Goal: Task Accomplishment & Management: Manage account settings

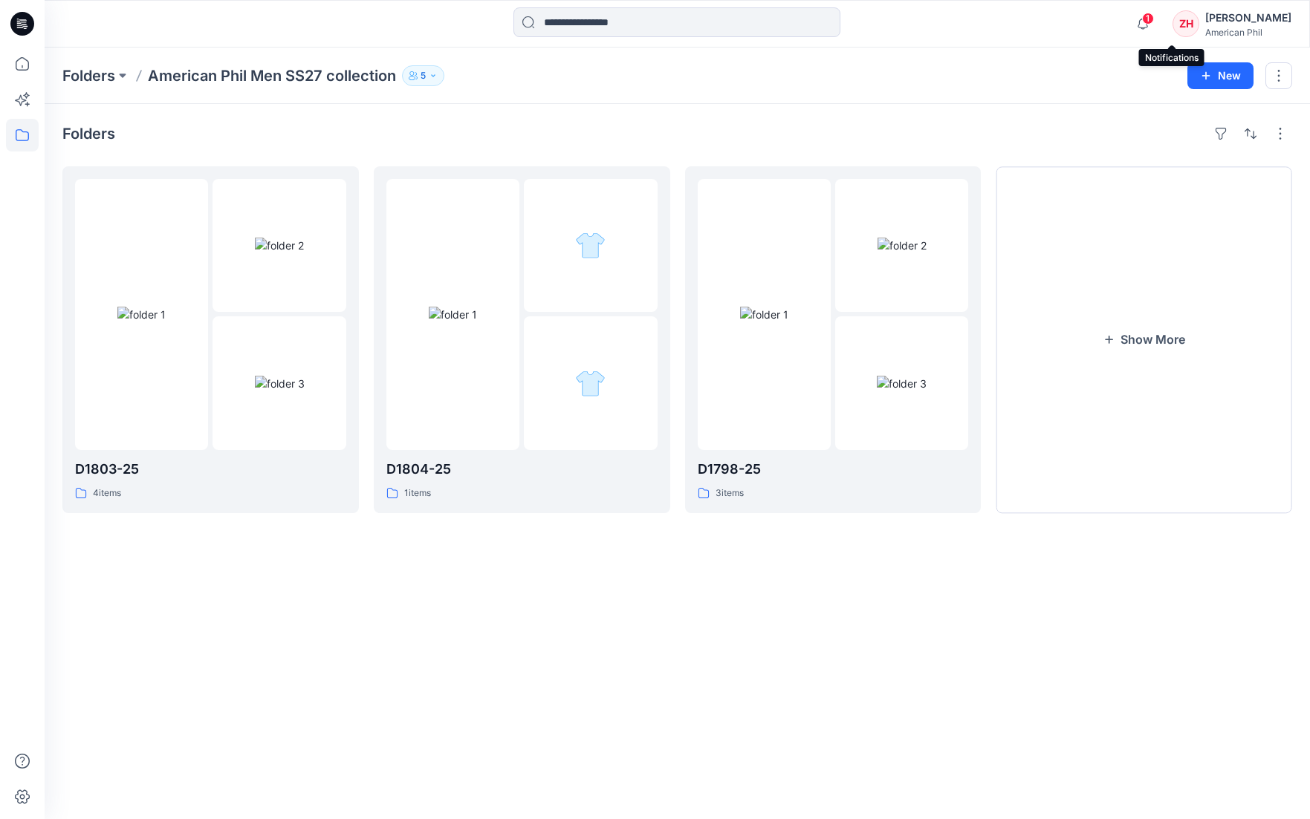
click at [1154, 22] on span "1" at bounding box center [1148, 19] width 12 height 12
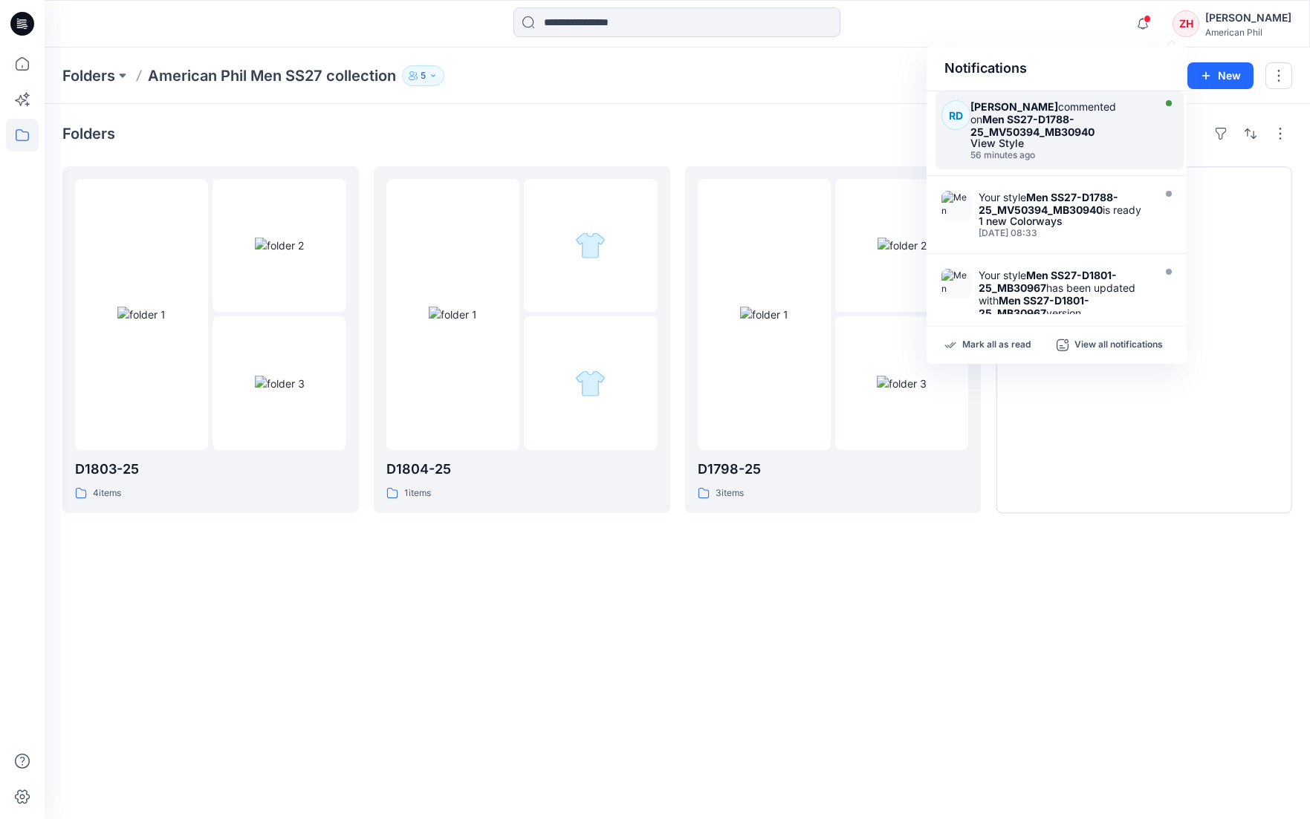
click at [1109, 113] on div "[PERSON_NAME] commented on Men SS27-D1788-25_MV50394_MB30940" at bounding box center [1059, 119] width 178 height 38
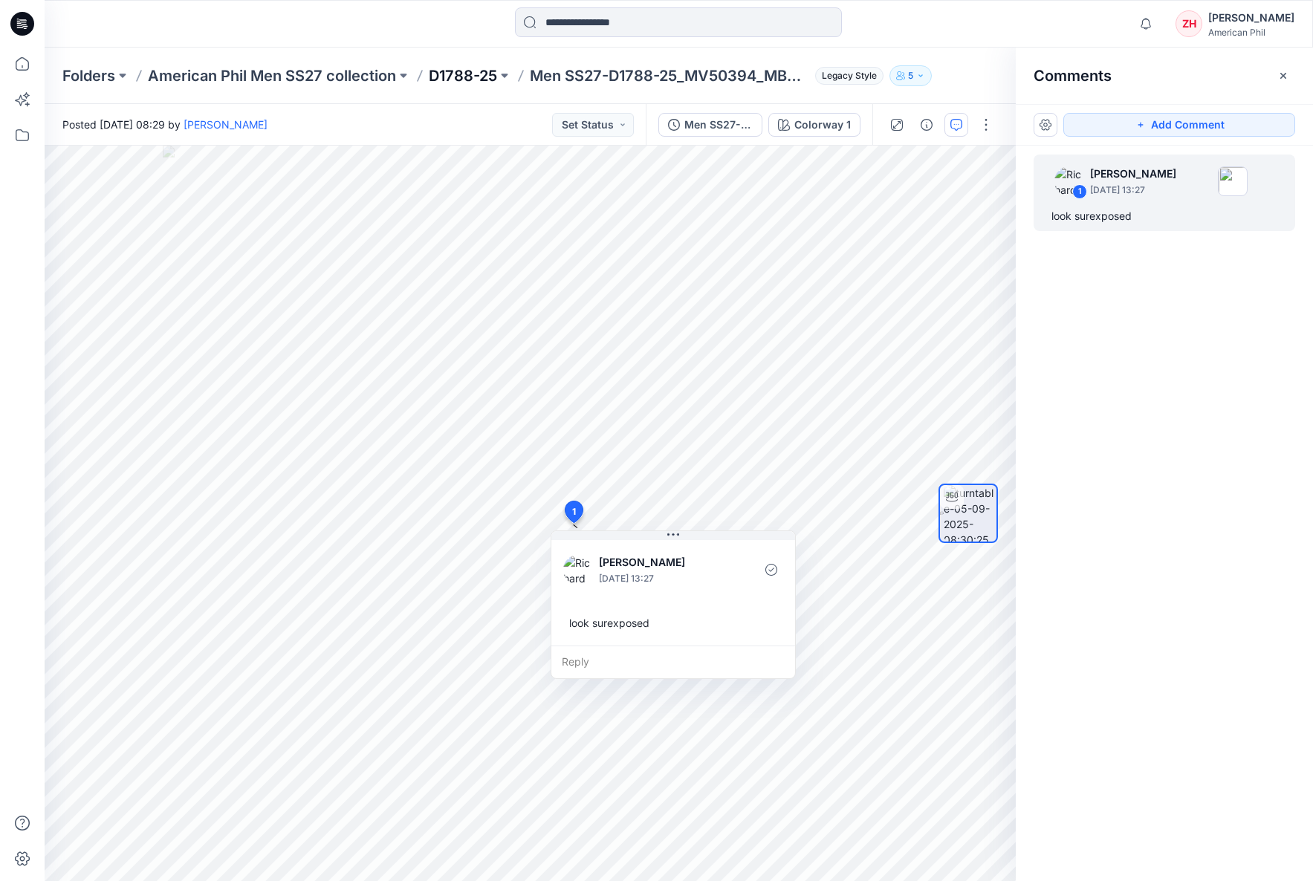
click at [475, 79] on p "D1788-25" at bounding box center [463, 75] width 68 height 21
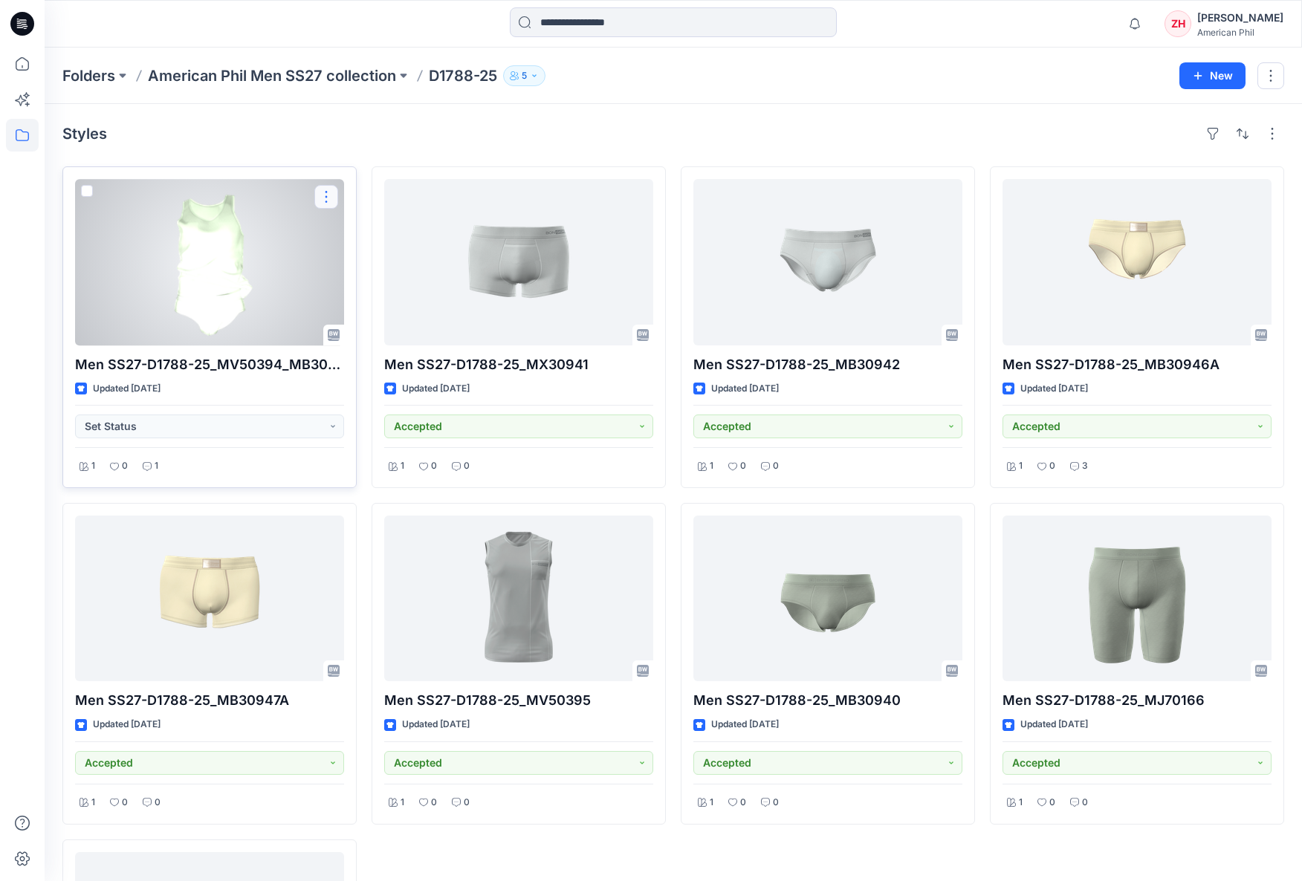
click at [331, 194] on button "button" at bounding box center [326, 197] width 24 height 24
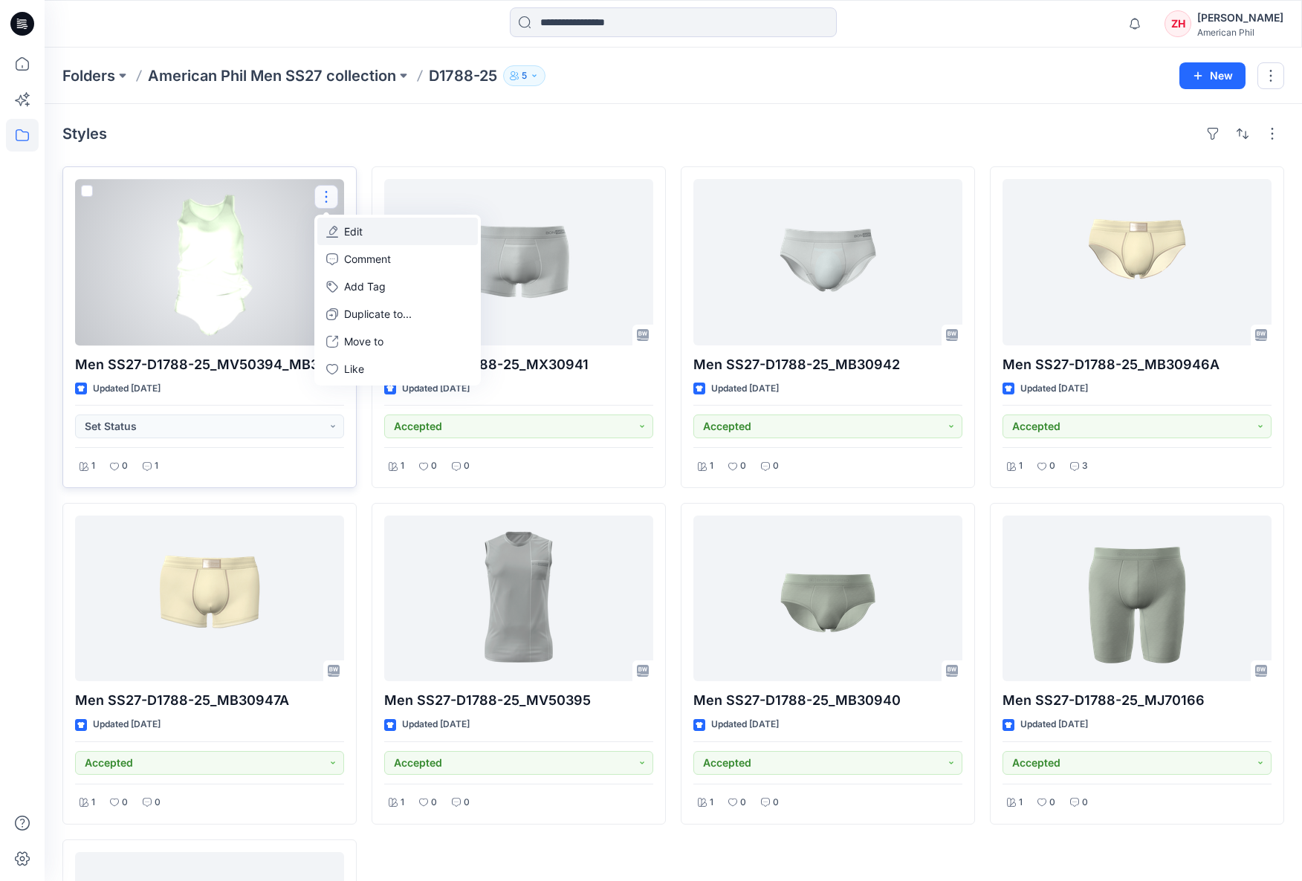
click at [395, 240] on button "Edit" at bounding box center [397, 231] width 160 height 27
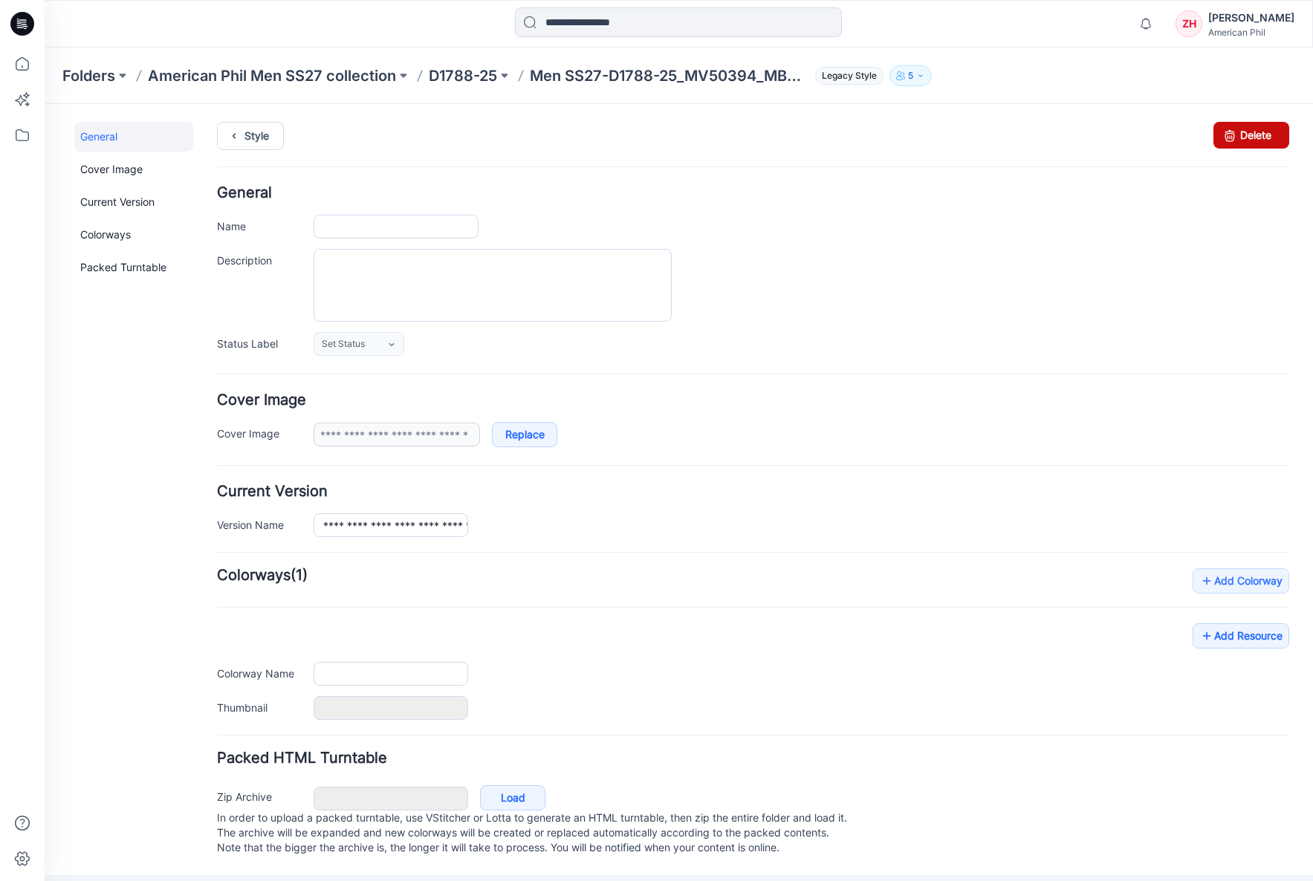
type input "**********"
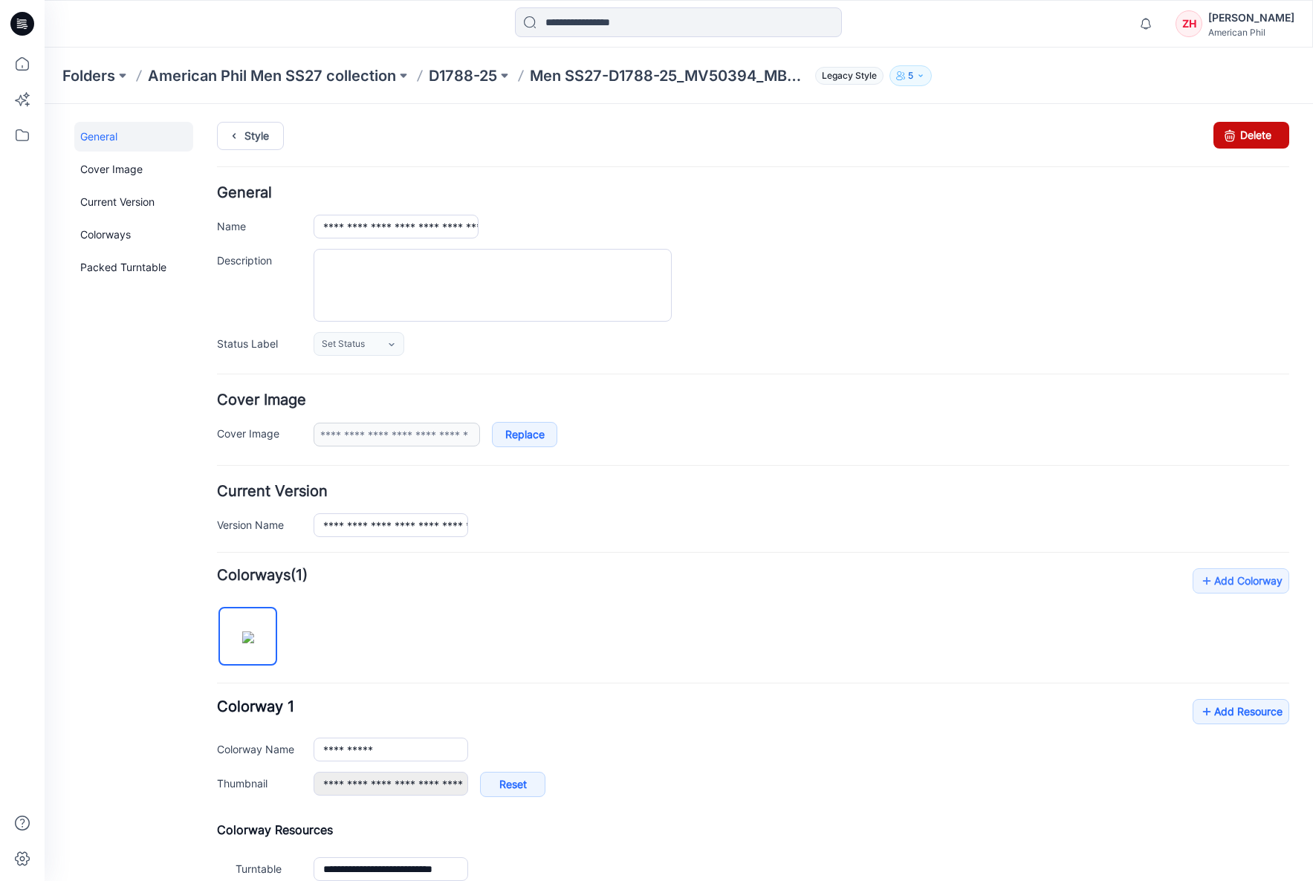
click at [1255, 132] on link "Delete" at bounding box center [1251, 135] width 76 height 27
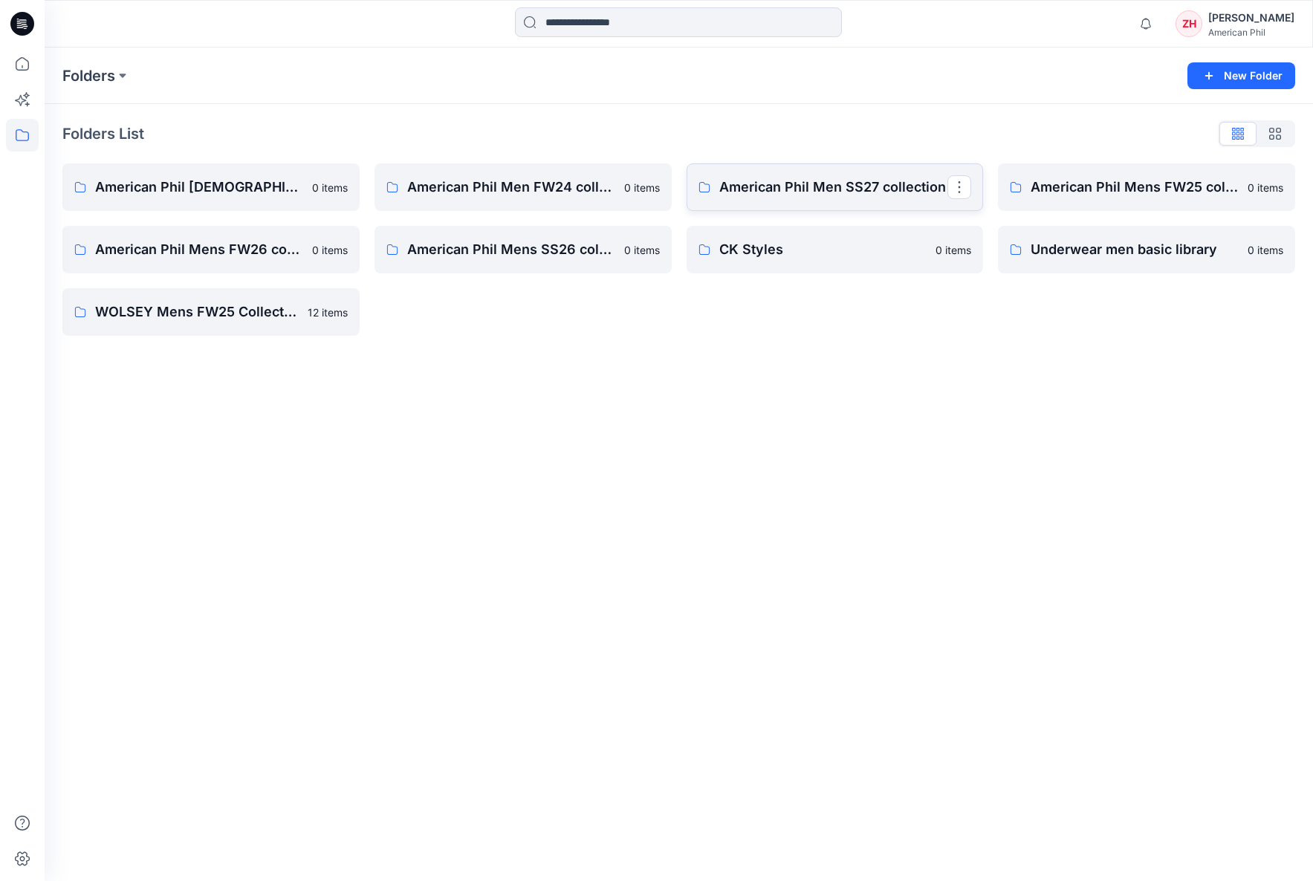
click at [900, 175] on link "American Phil Men SS27 collection" at bounding box center [834, 187] width 297 height 48
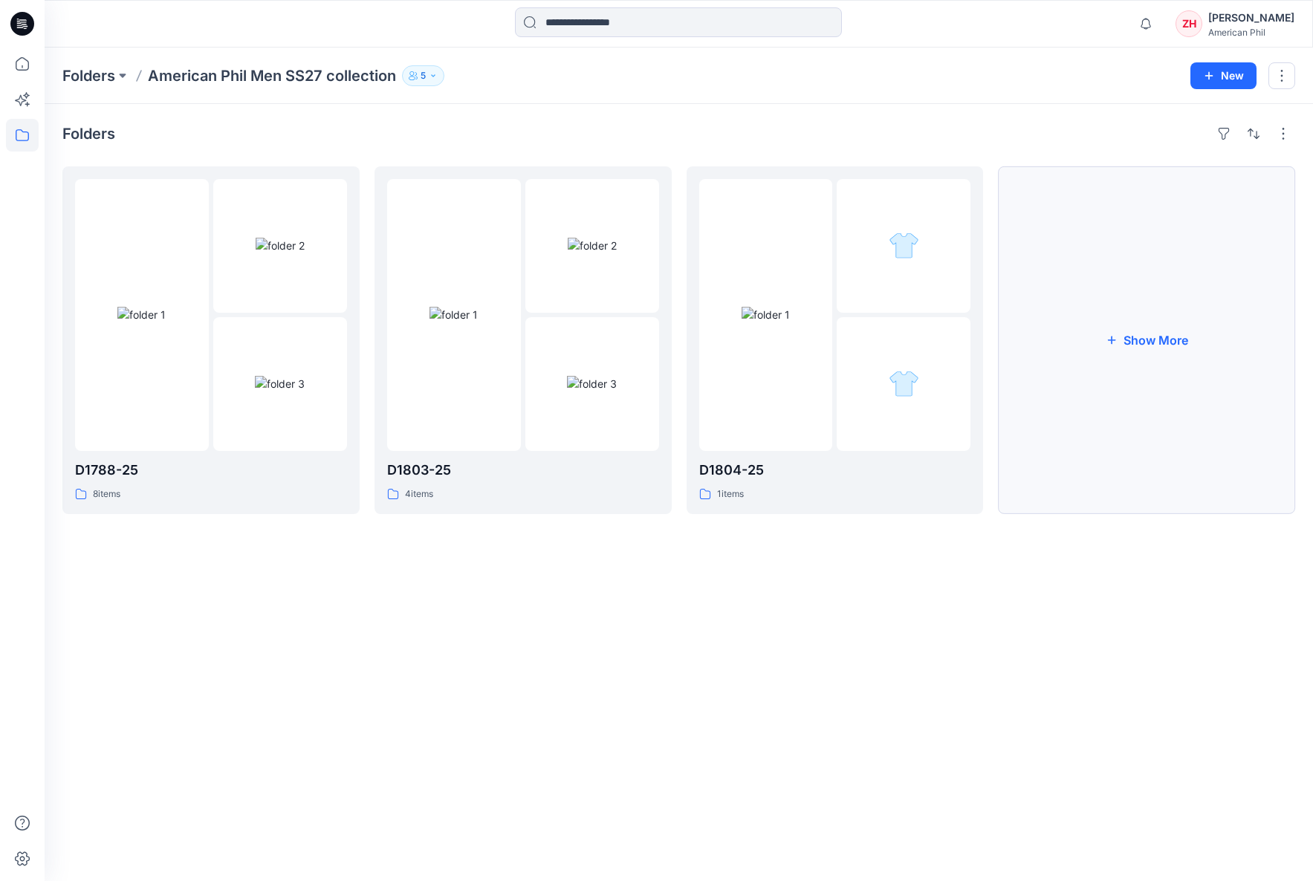
click at [1147, 301] on button "Show More" at bounding box center [1146, 340] width 297 height 348
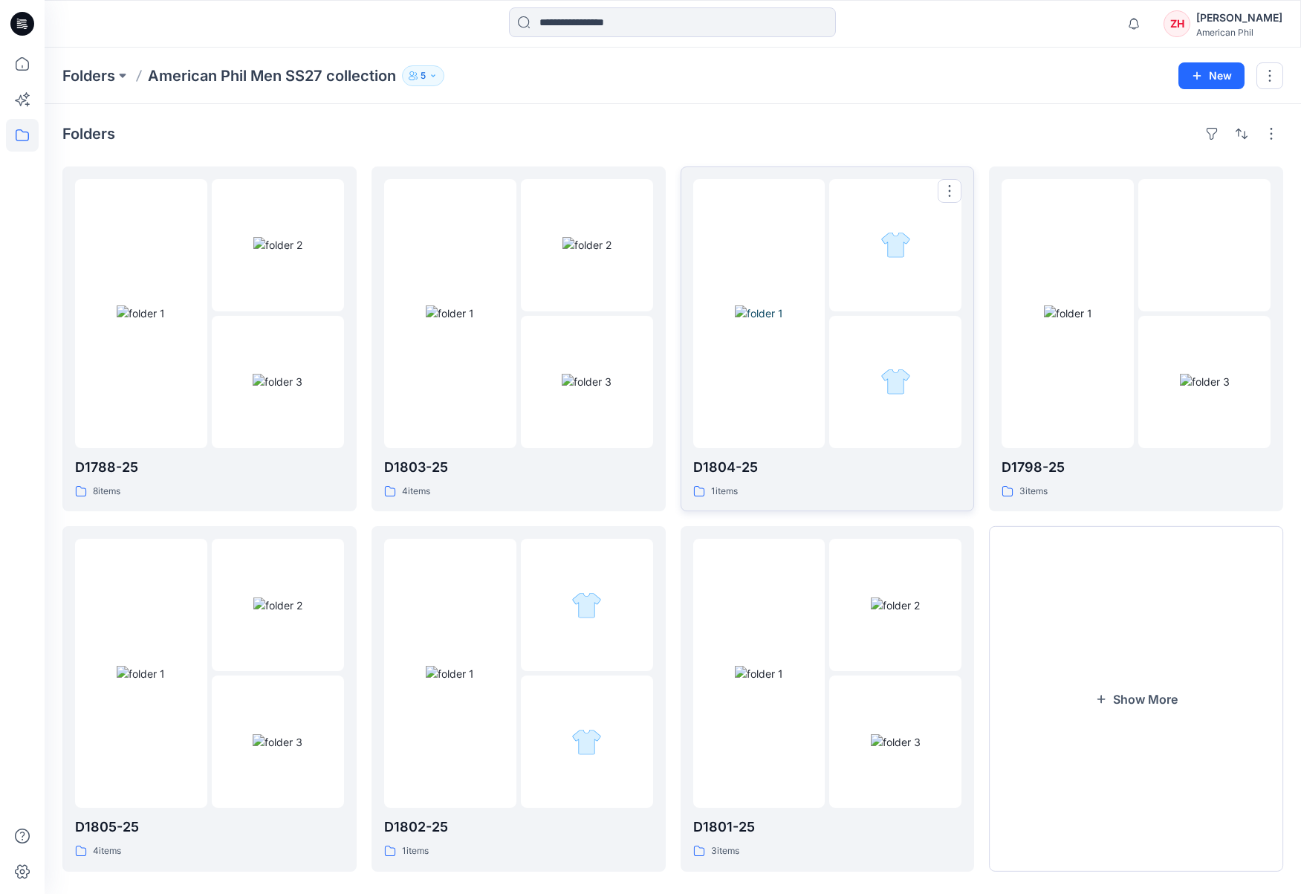
scroll to position [18, 0]
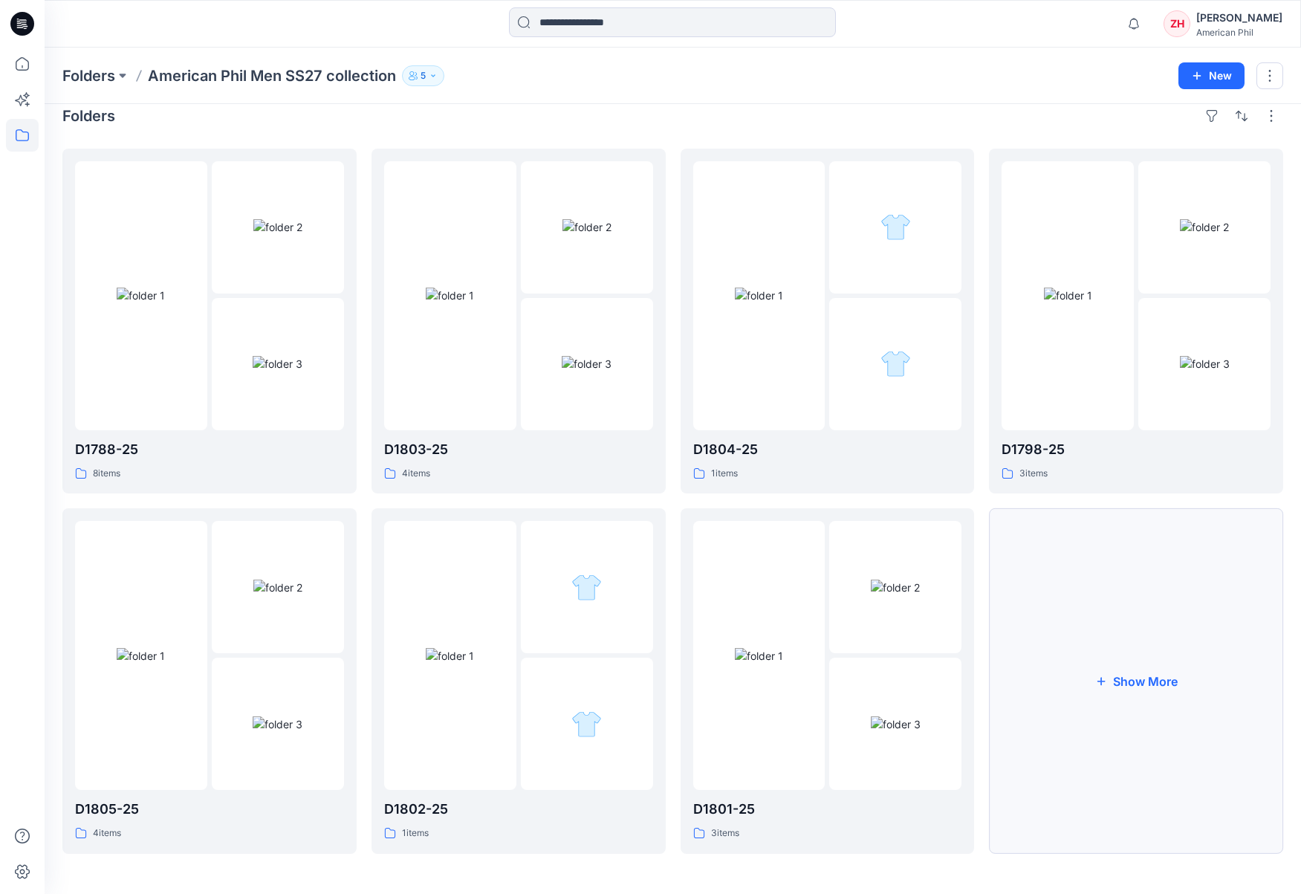
click at [1138, 634] on button "Show More" at bounding box center [1136, 680] width 294 height 345
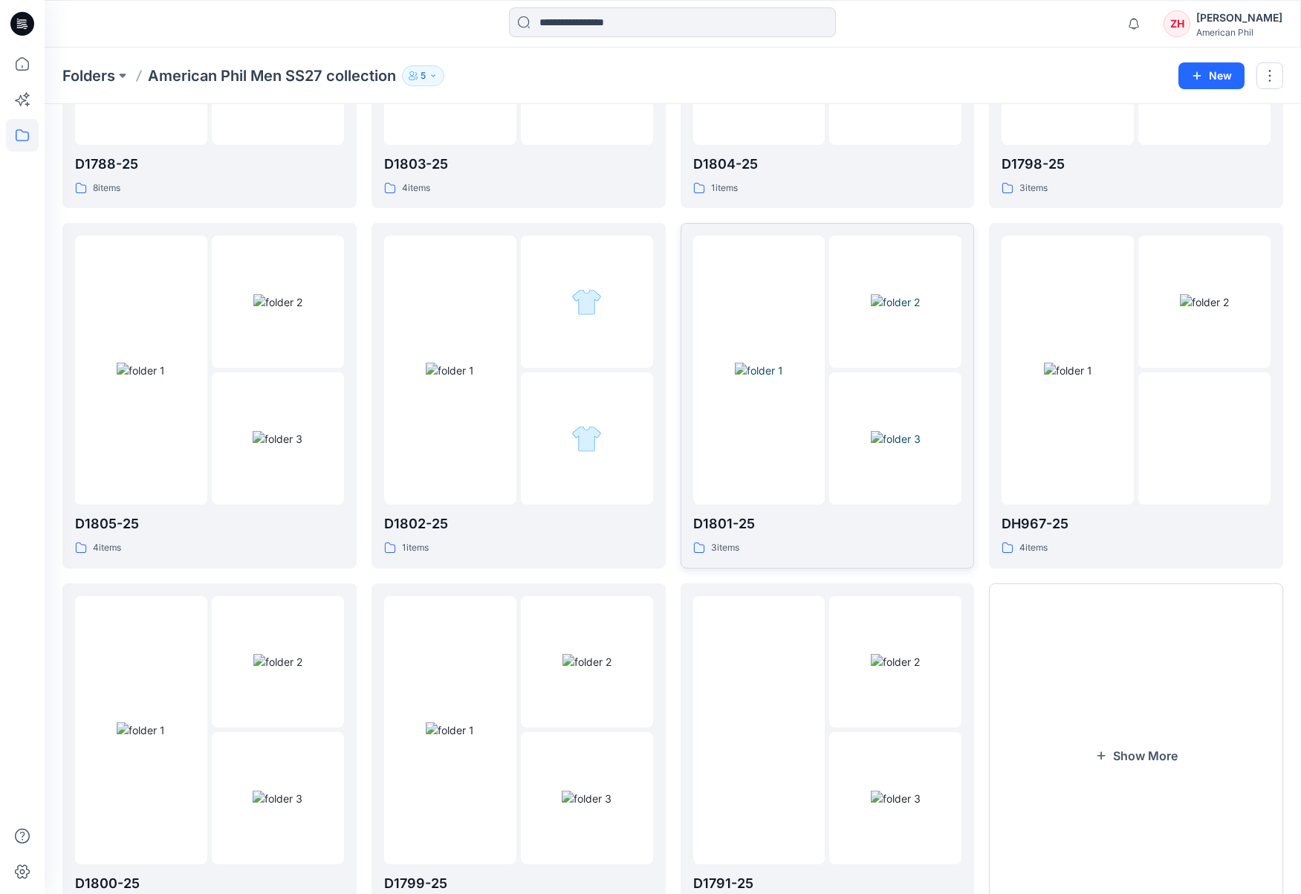
scroll to position [377, 0]
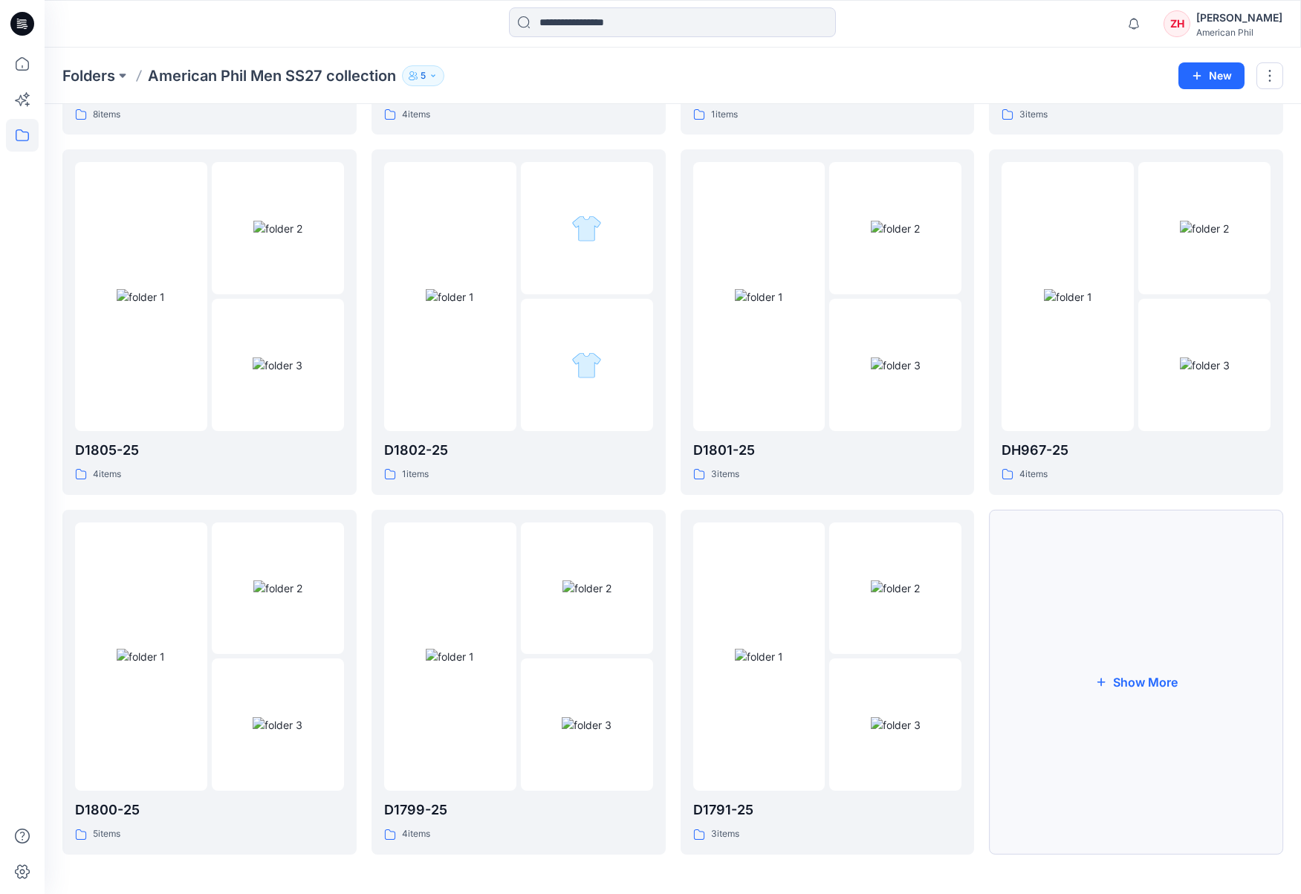
click at [1195, 734] on button "Show More" at bounding box center [1136, 682] width 294 height 345
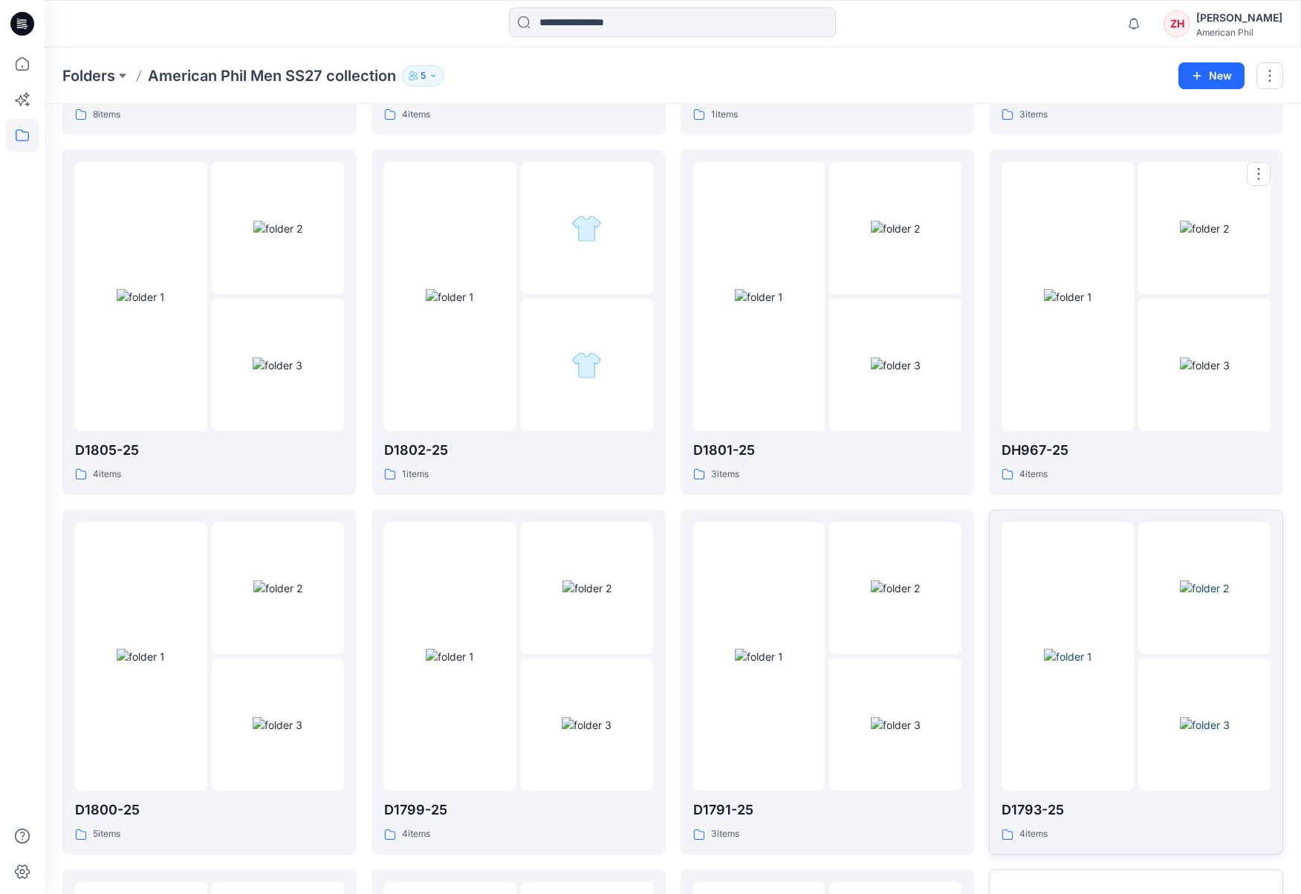
scroll to position [736, 0]
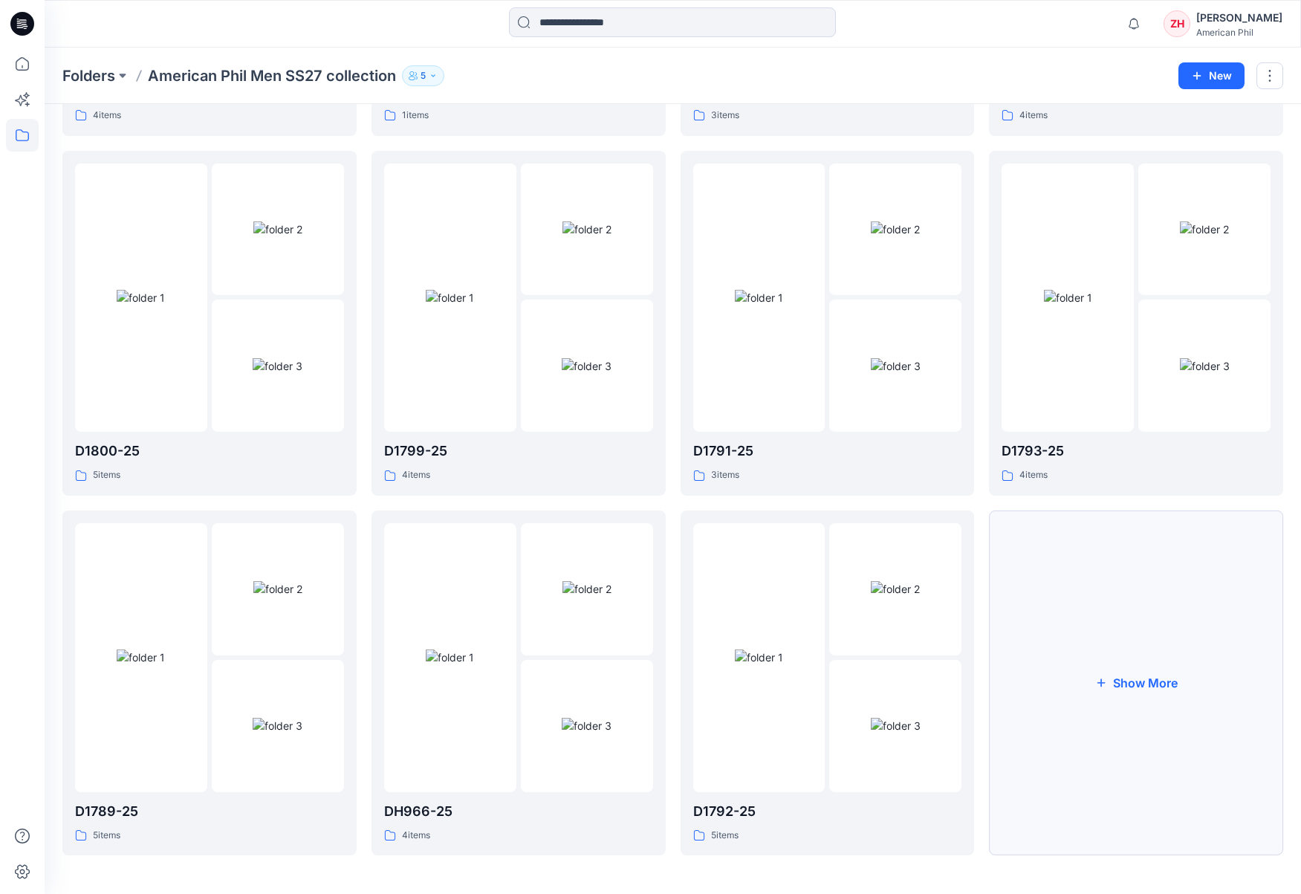
click at [1227, 604] on button "Show More" at bounding box center [1136, 682] width 294 height 345
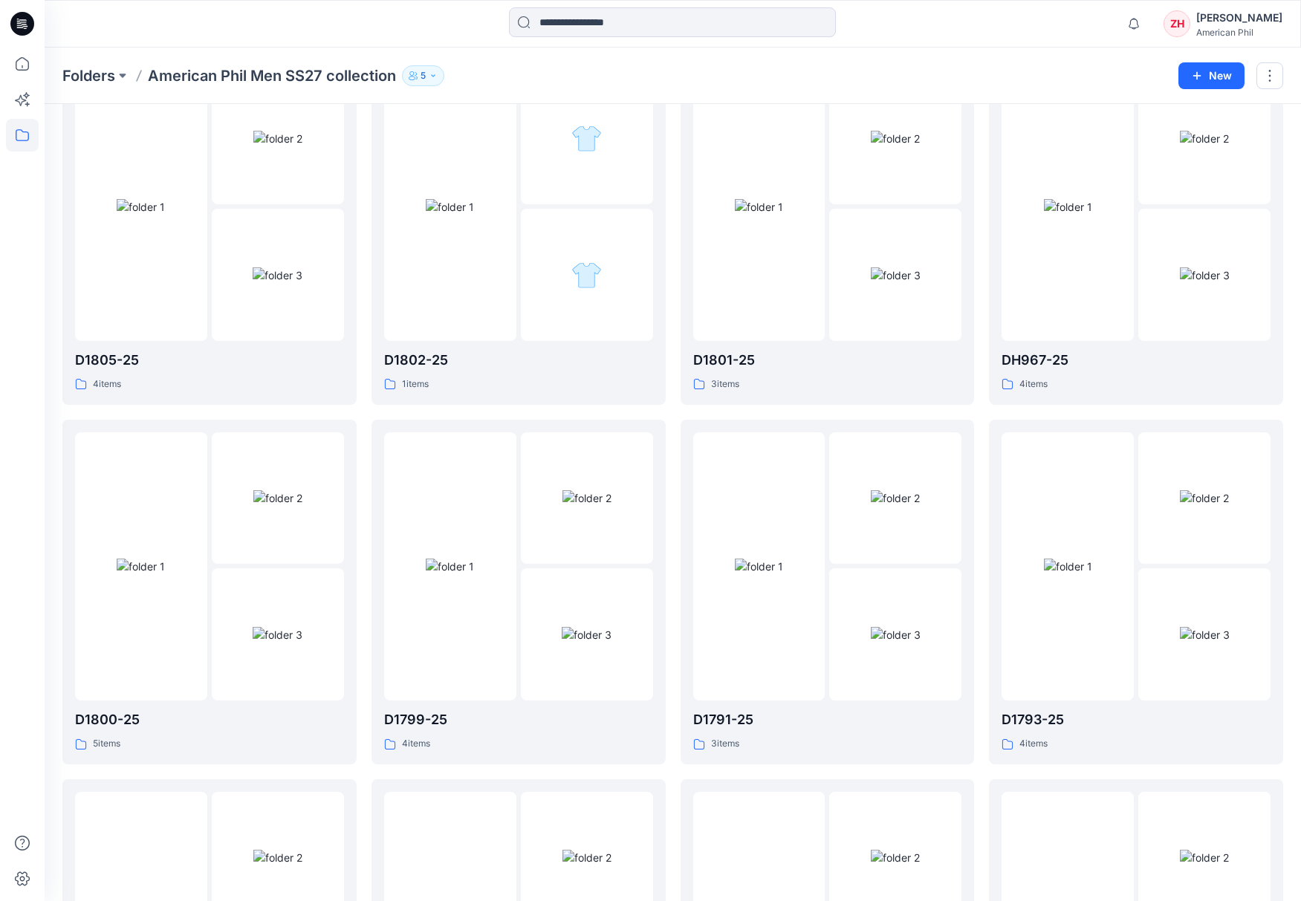
scroll to position [441, 0]
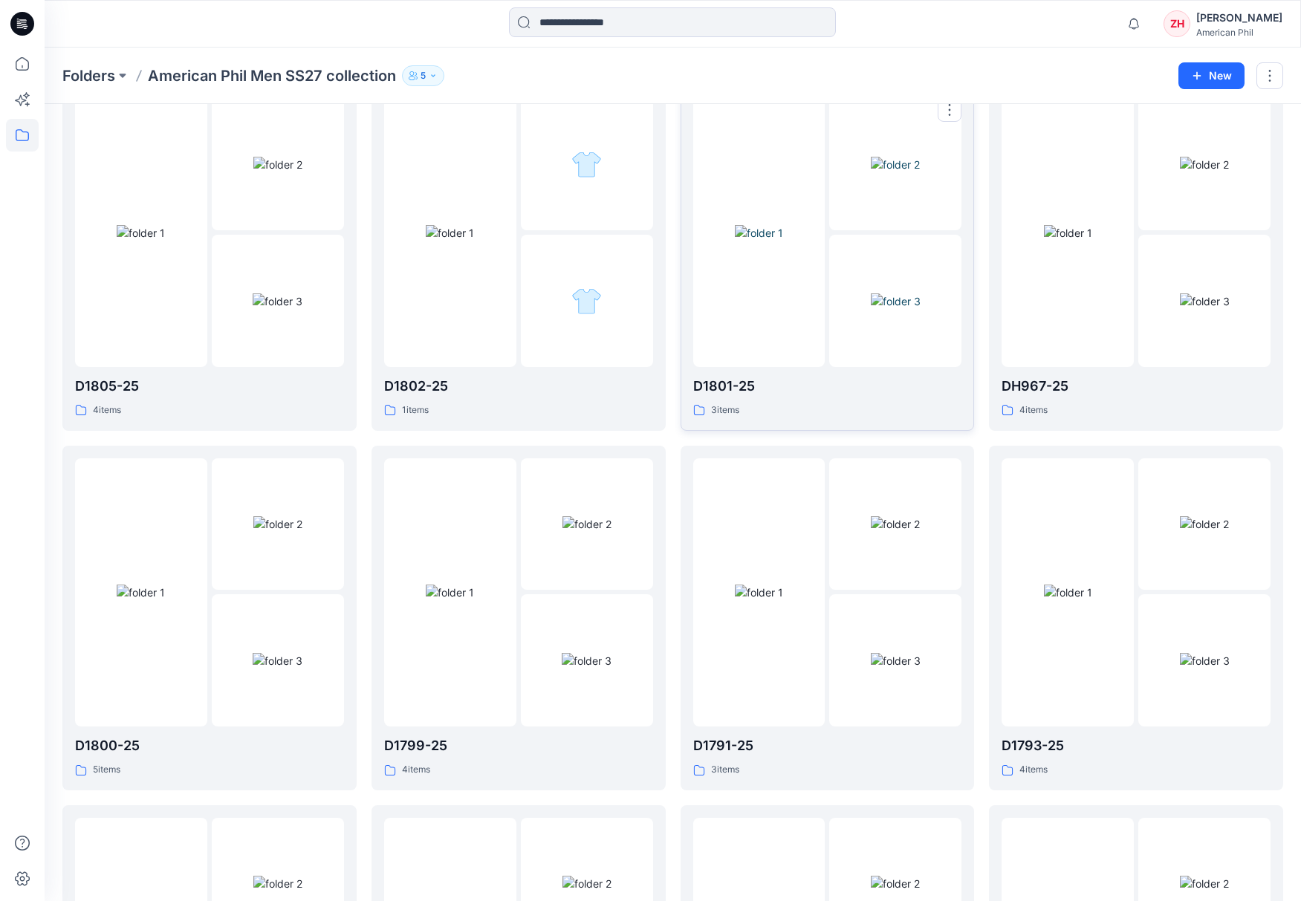
click at [783, 225] on img at bounding box center [759, 233] width 48 height 16
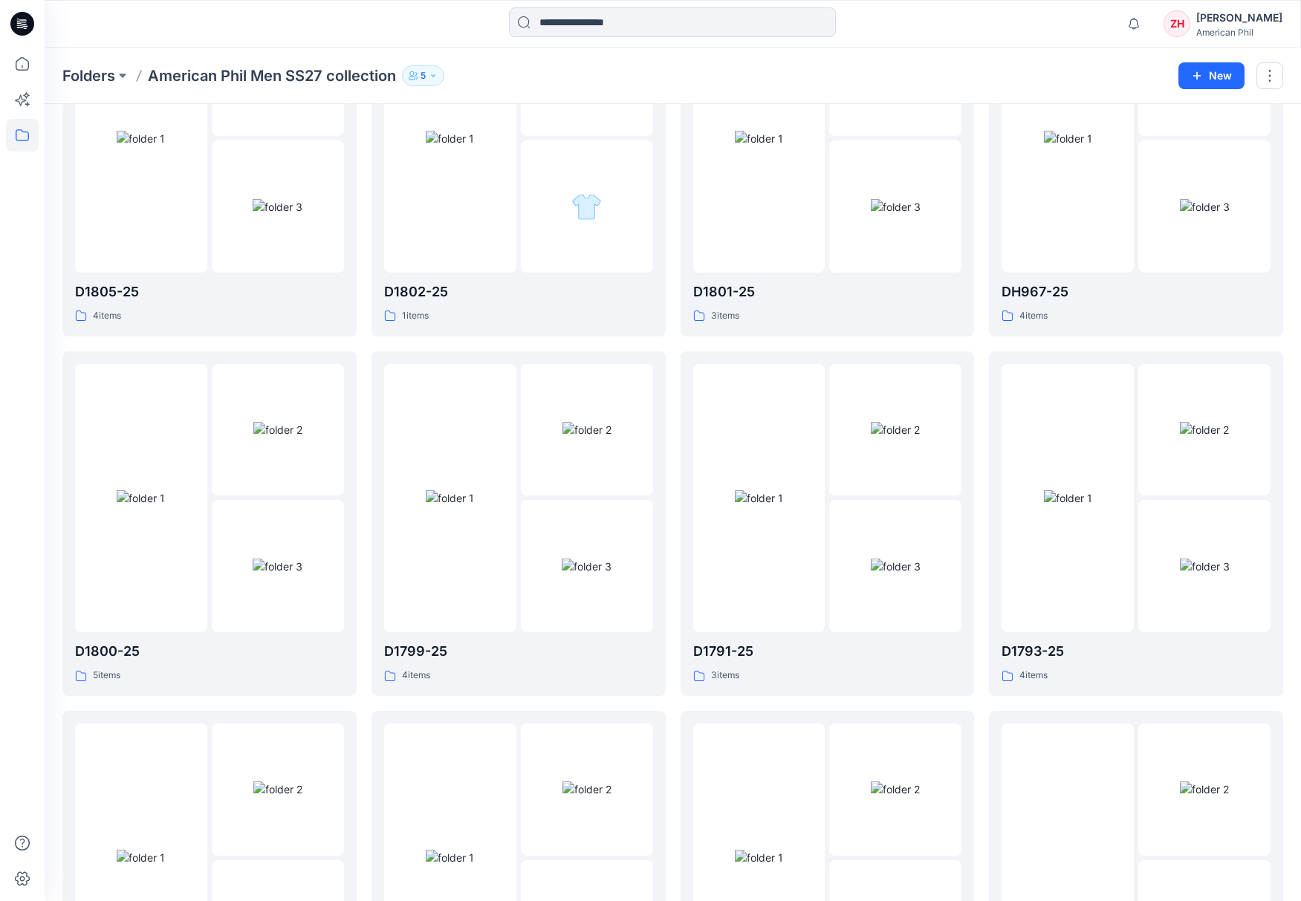
scroll to position [538, 0]
click at [442, 487] on img at bounding box center [450, 495] width 48 height 16
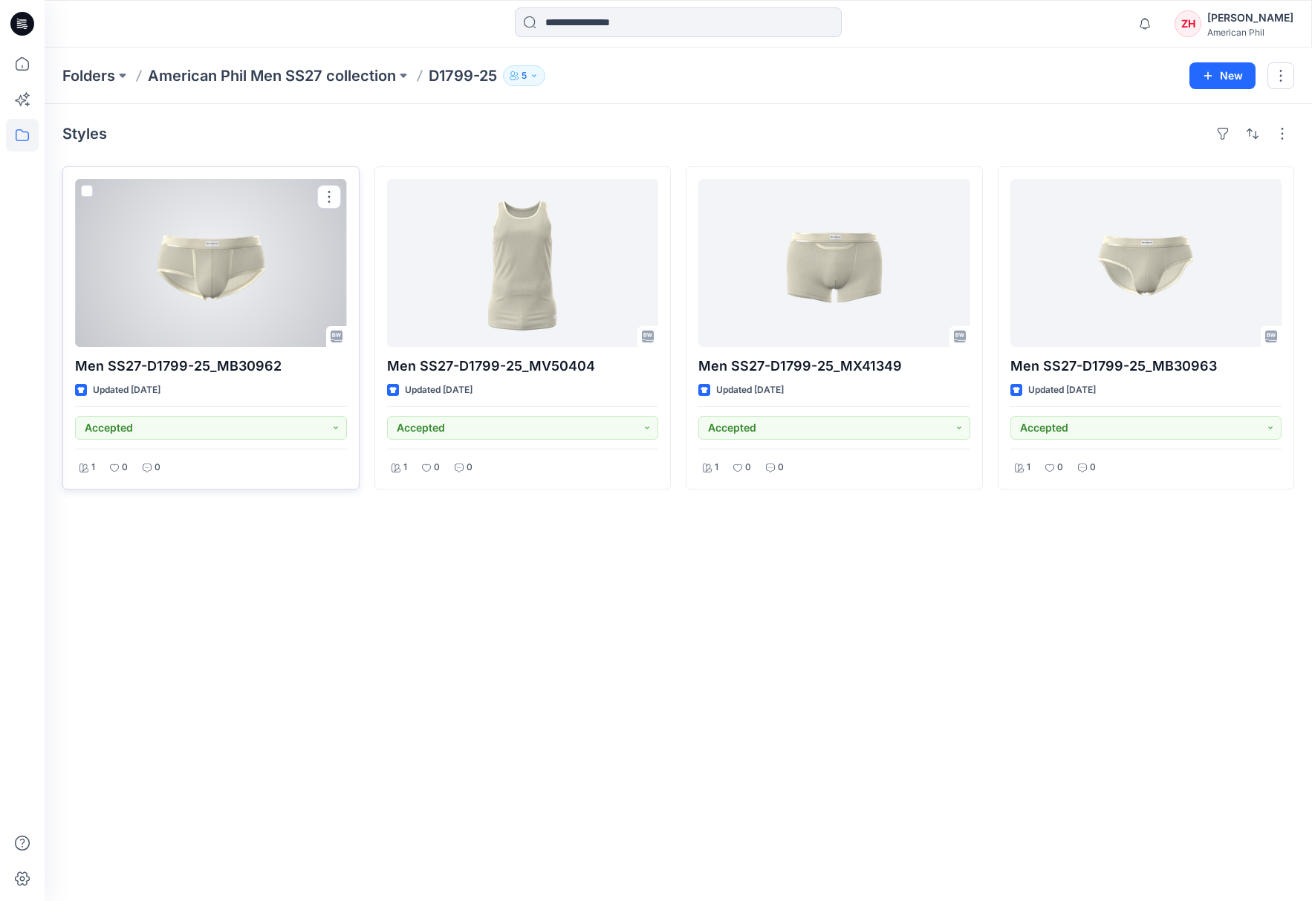
click at [234, 256] on div at bounding box center [211, 263] width 272 height 168
